Goal: Transaction & Acquisition: Purchase product/service

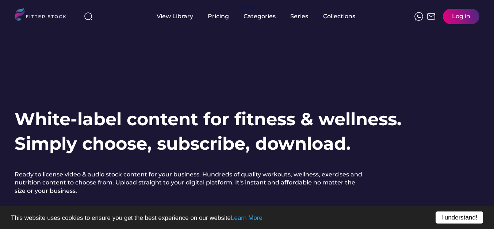
click at [446, 219] on link "I understand!" at bounding box center [458, 217] width 47 height 12
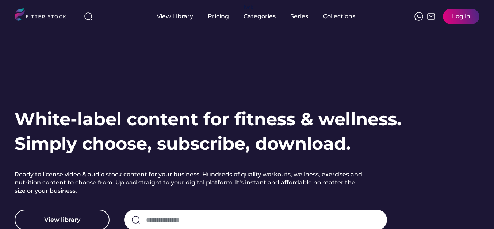
click at [246, 216] on input "input" at bounding box center [263, 219] width 234 height 15
type input "**********"
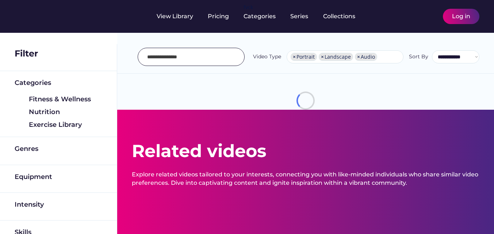
select select "**********"
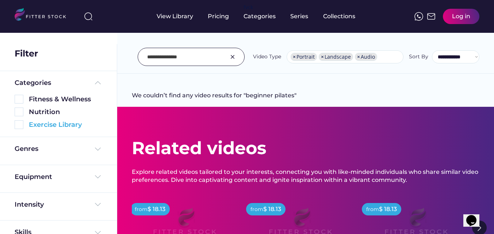
click at [18, 125] on img at bounding box center [19, 124] width 9 height 9
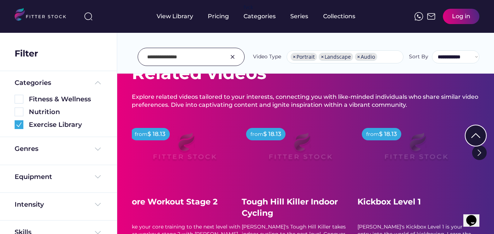
scroll to position [77, 0]
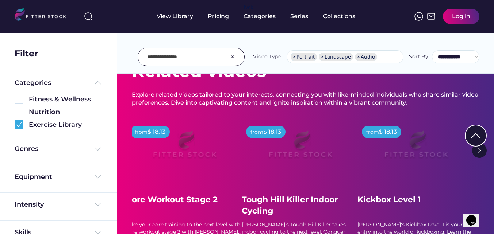
click at [253, 177] on div at bounding box center [247, 190] width 36 height 36
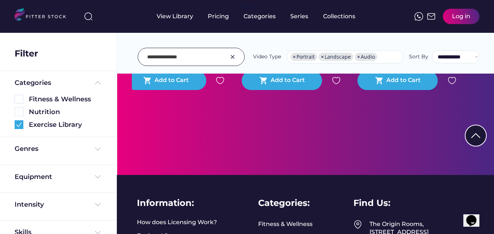
scroll to position [53, 0]
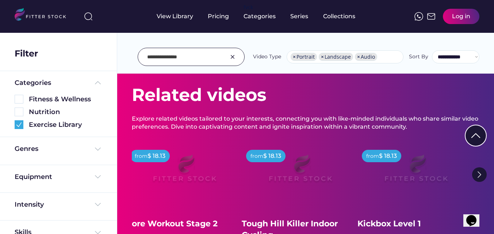
click at [229, 57] on div at bounding box center [191, 57] width 107 height 18
click at [233, 56] on img at bounding box center [232, 57] width 9 height 9
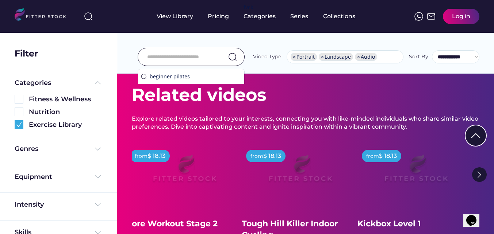
click at [213, 58] on input "input" at bounding box center [182, 56] width 70 height 15
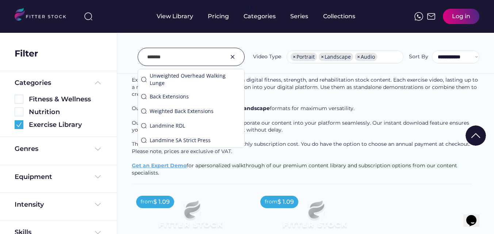
type input "*******"
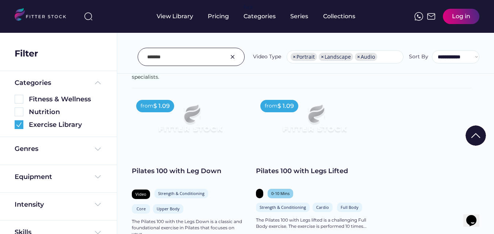
scroll to position [147, 0]
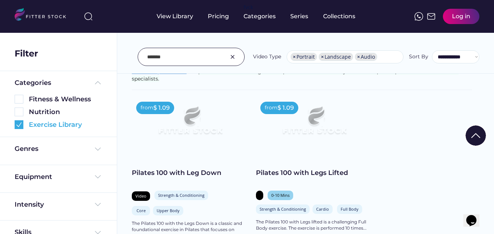
click at [16, 120] on img at bounding box center [19, 124] width 9 height 9
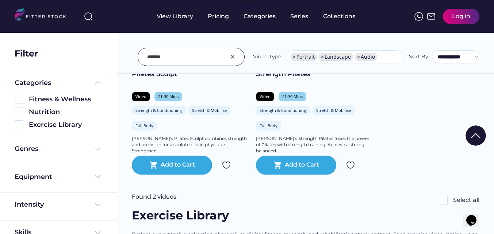
scroll to position [1025, 0]
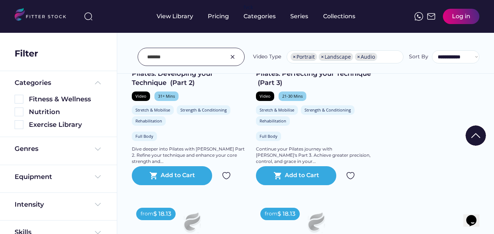
click at [493, 98] on div "We couldn’t find any video results for "pilates" Found 12 videos Select all Fit…" at bounding box center [305, 37] width 377 height 2036
drag, startPoint x: 476, startPoint y: 89, endPoint x: 474, endPoint y: 84, distance: 5.7
drag, startPoint x: 474, startPoint y: 84, endPoint x: 477, endPoint y: 132, distance: 47.9
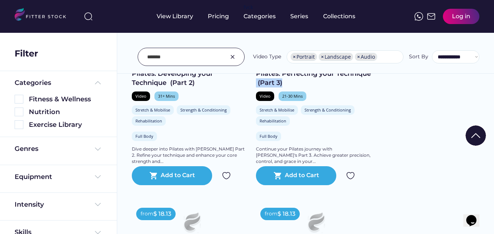
click at [477, 132] on img at bounding box center [475, 136] width 20 height 20
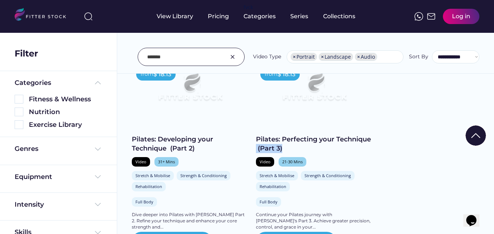
scroll to position [864, 0]
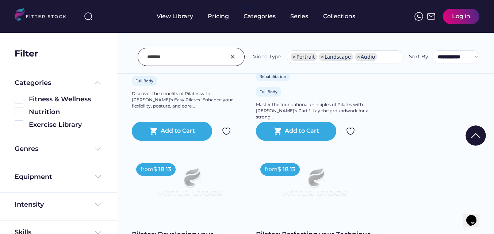
click at [478, 134] on img at bounding box center [475, 136] width 20 height 20
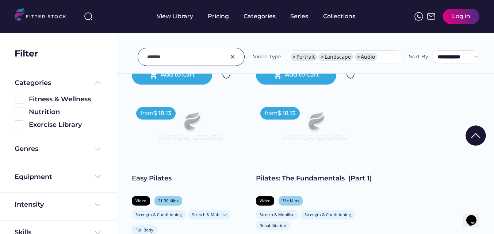
scroll to position [703, 0]
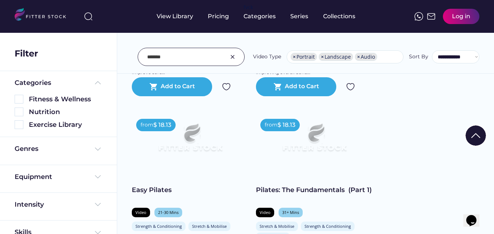
click at [478, 134] on img at bounding box center [475, 136] width 20 height 20
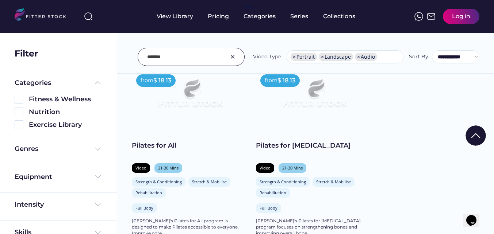
click at [478, 134] on img at bounding box center [475, 136] width 20 height 20
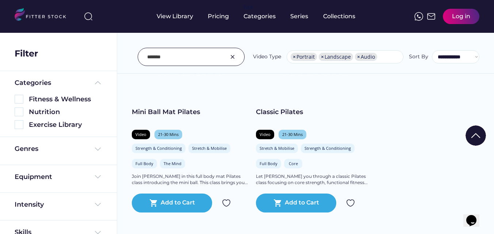
click at [478, 134] on img at bounding box center [475, 136] width 20 height 20
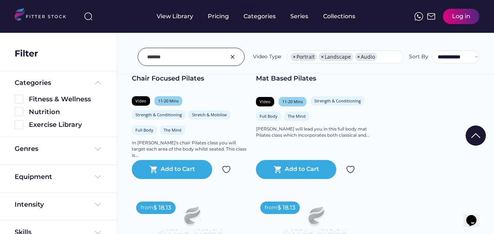
click at [478, 134] on img at bounding box center [475, 136] width 20 height 20
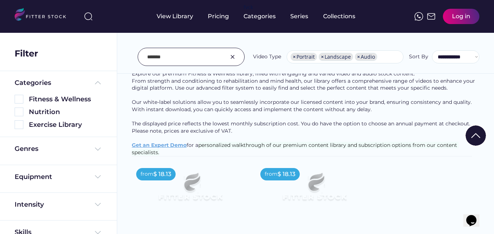
click at [478, 134] on img at bounding box center [475, 136] width 20 height 20
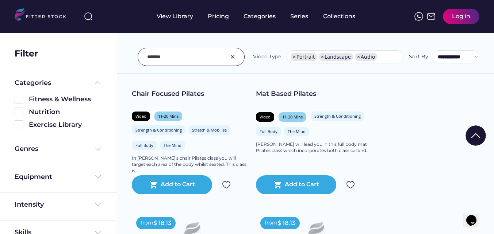
scroll to position [410, 0]
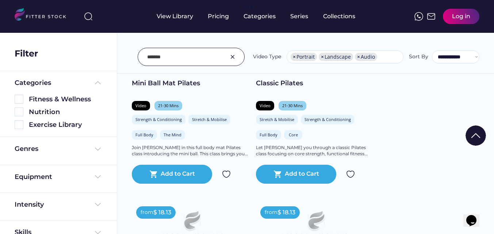
click at [267, 108] on div "Video" at bounding box center [264, 105] width 11 height 5
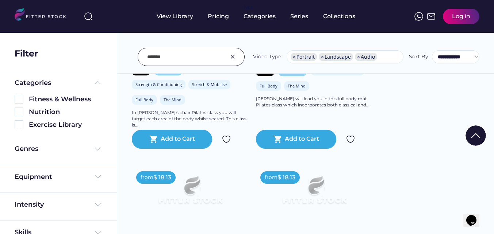
scroll to position [249, 0]
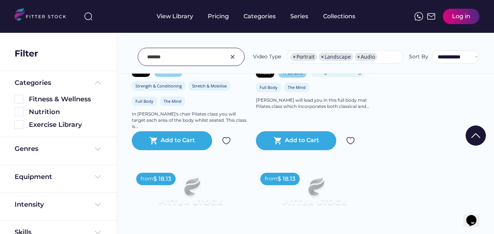
click at [476, 137] on img at bounding box center [475, 136] width 20 height 20
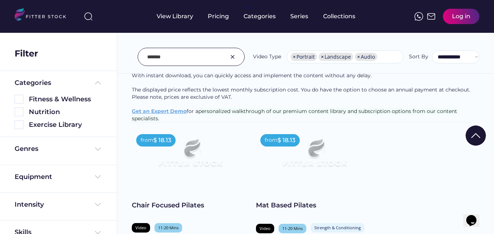
scroll to position [88, 0]
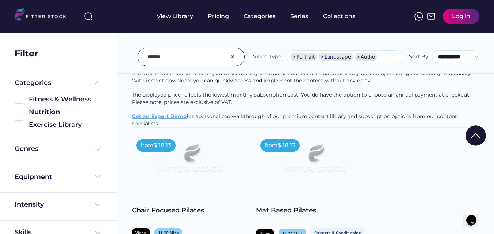
click at [476, 137] on img at bounding box center [475, 136] width 20 height 20
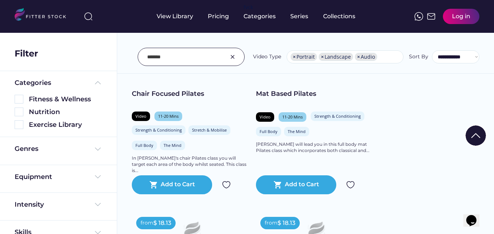
scroll to position [410, 0]
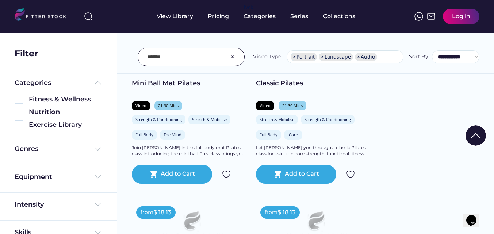
click at [472, 134] on img at bounding box center [475, 136] width 20 height 20
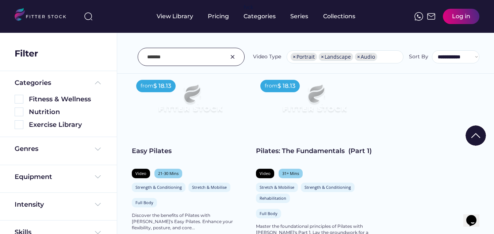
scroll to position [745, 0]
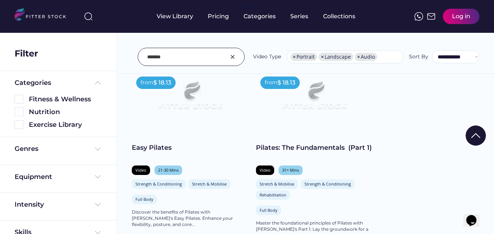
click at [421, 180] on div "from $ 18.13 Chair Focused Pilates Video 11-20 Mins Strength & Conditioning Str…" at bounding box center [305, 68] width 347 height 1181
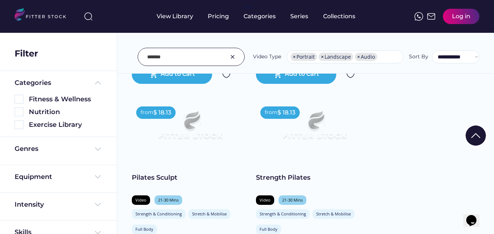
scroll to position [1125, 0]
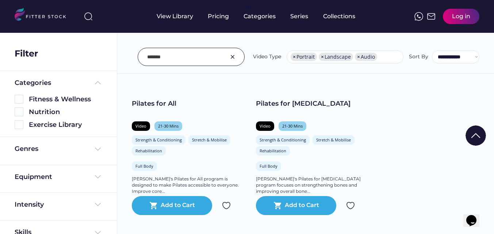
scroll to position [585, 0]
